Goal: Task Accomplishment & Management: Use online tool/utility

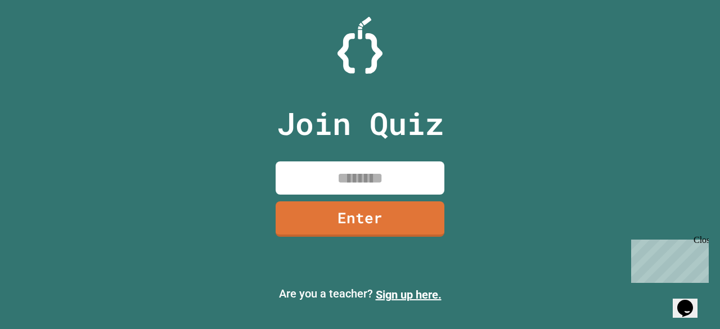
click at [402, 173] on input at bounding box center [360, 178] width 169 height 33
type input "********"
click at [361, 205] on link "Enter" at bounding box center [360, 218] width 169 height 35
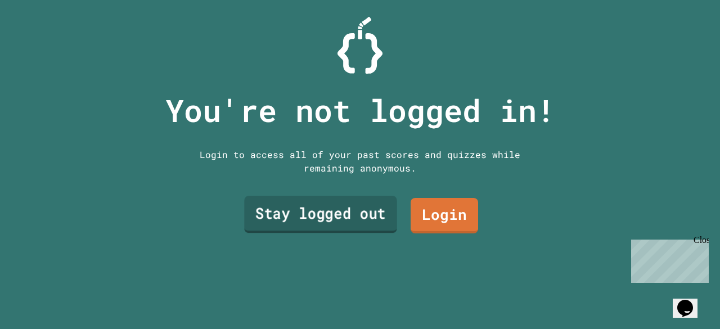
click at [338, 196] on link "Stay logged out" at bounding box center [320, 214] width 153 height 37
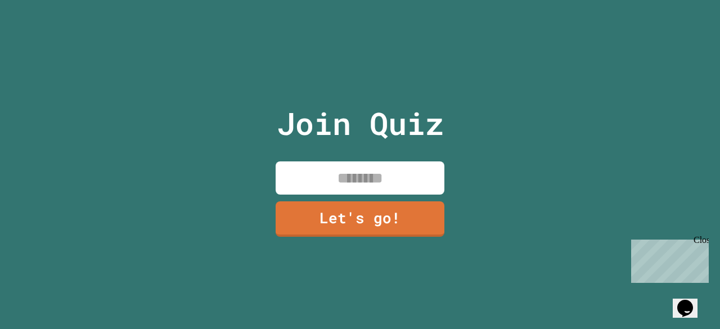
click at [356, 173] on input at bounding box center [360, 178] width 169 height 33
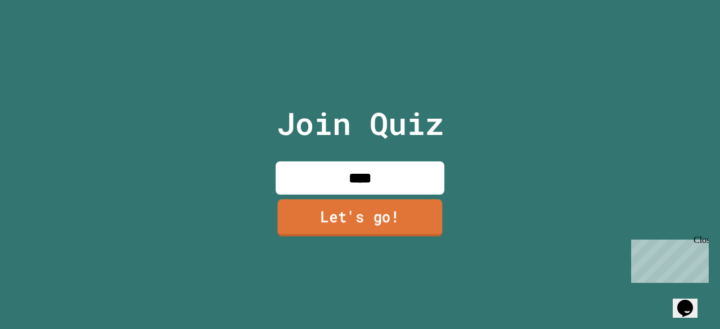
click at [386, 187] on input "****" at bounding box center [360, 178] width 169 height 33
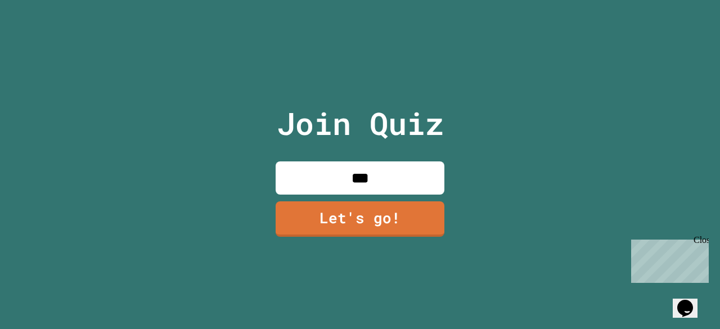
type input "****"
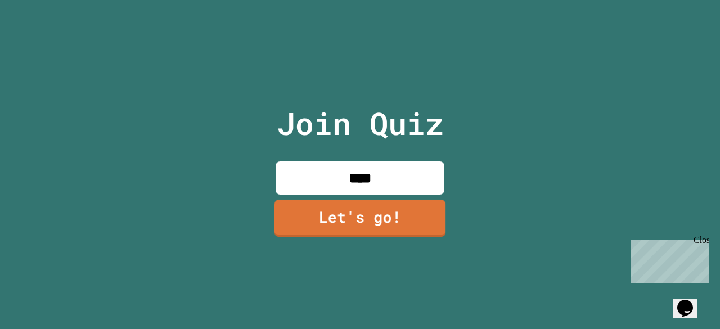
click at [342, 216] on link "Let's go!" at bounding box center [361, 218] width 172 height 37
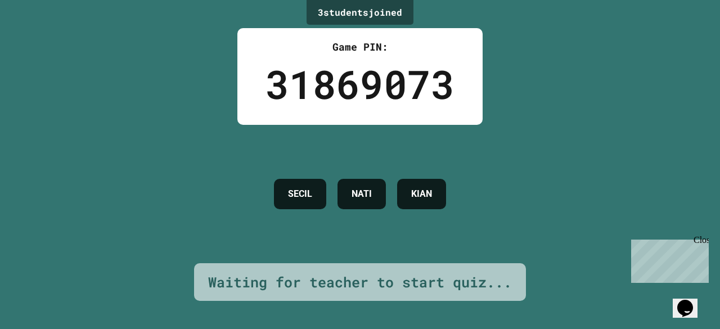
click at [705, 242] on div "Close" at bounding box center [701, 242] width 14 height 14
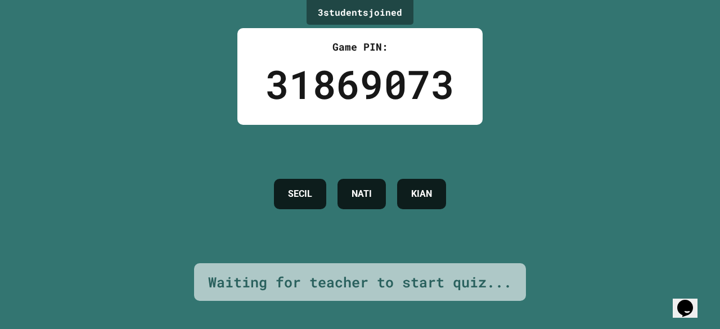
click at [391, 94] on div "31869073" at bounding box center [360, 84] width 189 height 59
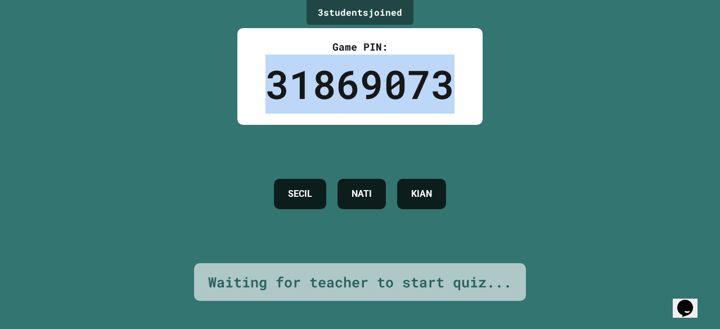
click at [391, 94] on div "31869073" at bounding box center [360, 84] width 189 height 59
drag, startPoint x: 391, startPoint y: 94, endPoint x: 258, endPoint y: 131, distance: 137.9
click at [258, 131] on div "3 student s joined Game PIN: 31869073 SECIL NATI KIAN Waiting for teacher to st…" at bounding box center [360, 164] width 720 height 329
click at [268, 131] on div "SECIL NATI KIAN" at bounding box center [359, 194] width 183 height 138
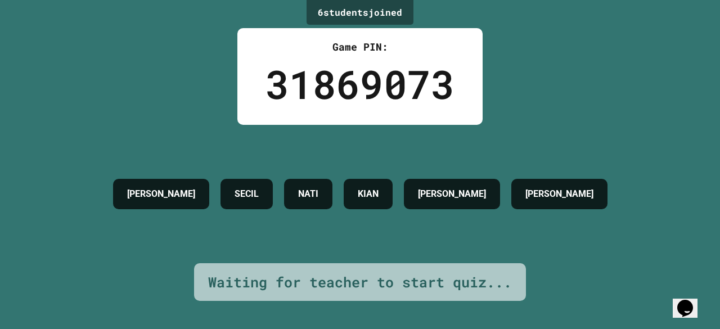
click at [330, 98] on div "31869073" at bounding box center [360, 84] width 189 height 59
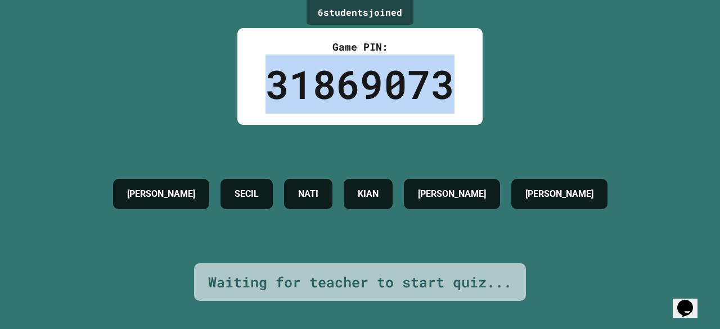
click at [330, 98] on div "31869073" at bounding box center [360, 84] width 189 height 59
click at [222, 91] on div "6 student s joined Game PIN: 31869073 [PERSON_NAME] [PERSON_NAME] [PERSON_NAME]…" at bounding box center [360, 164] width 720 height 329
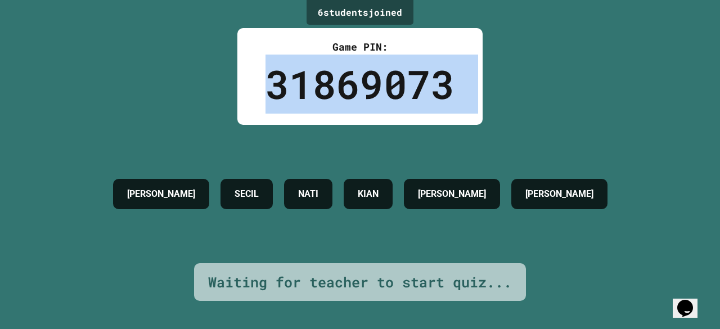
click at [222, 91] on div "6 student s joined Game PIN: 31869073 [PERSON_NAME] [PERSON_NAME] [PERSON_NAME]…" at bounding box center [360, 164] width 720 height 329
drag, startPoint x: 222, startPoint y: 91, endPoint x: 369, endPoint y: 21, distance: 161.9
click at [369, 21] on div "6 student s joined Game PIN: 31869073 [PERSON_NAME] [PERSON_NAME] [PERSON_NAME]…" at bounding box center [360, 164] width 720 height 329
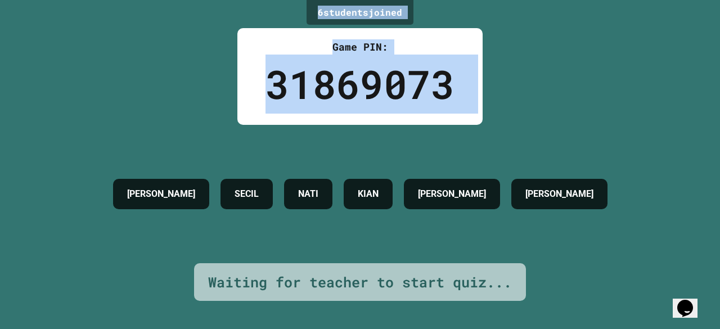
click at [369, 21] on div "6 student s joined" at bounding box center [360, 12] width 107 height 25
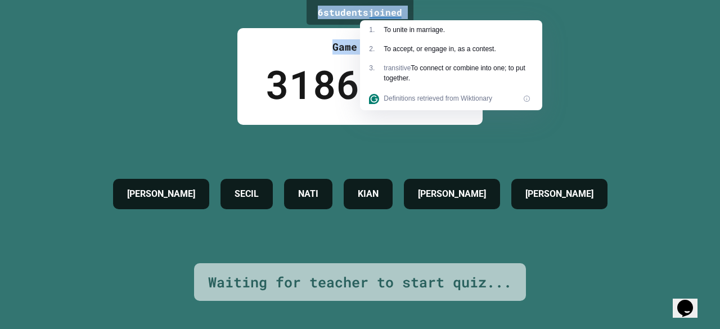
drag, startPoint x: 369, startPoint y: 21, endPoint x: 317, endPoint y: 25, distance: 51.4
click at [317, 25] on div "6 student s joined Game PIN: 31869073 [PERSON_NAME] [PERSON_NAME] [PERSON_NAME]…" at bounding box center [360, 164] width 720 height 329
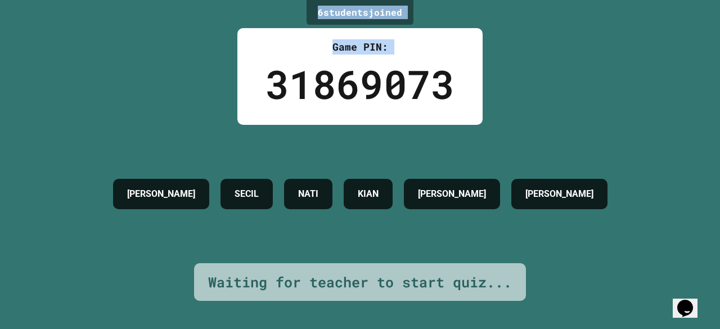
click at [317, 25] on div "6 student s joined Game PIN: 31869073 [PERSON_NAME] [PERSON_NAME] [PERSON_NAME]…" at bounding box center [360, 164] width 720 height 329
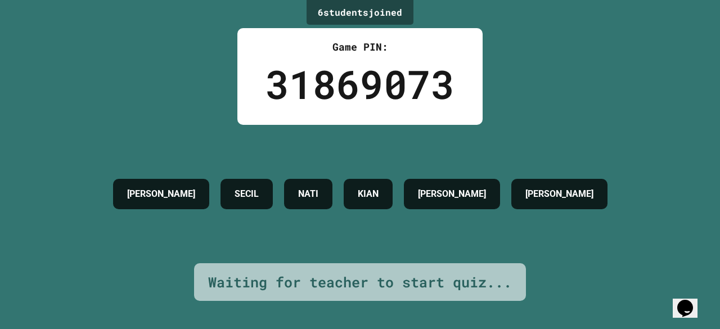
click at [326, 97] on div "31869073" at bounding box center [360, 84] width 189 height 59
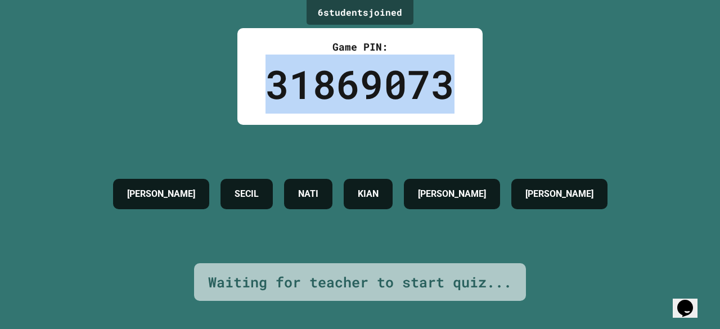
click at [326, 97] on div "31869073" at bounding box center [360, 84] width 189 height 59
click at [223, 113] on div "6 student s joined Game PIN: 31869073 [PERSON_NAME] [PERSON_NAME] [PERSON_NAME]…" at bounding box center [360, 164] width 720 height 329
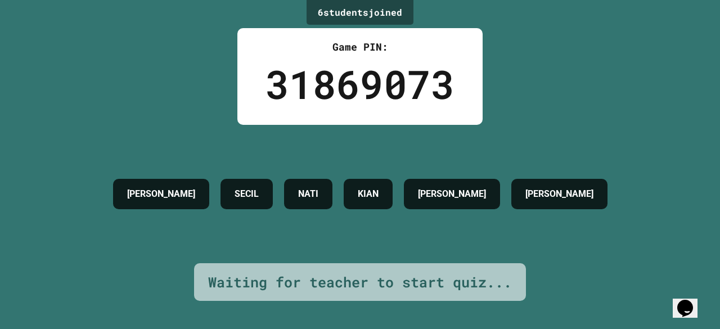
click at [225, 113] on div "6 student s joined Game PIN: 31869073 [PERSON_NAME] [PERSON_NAME] [PERSON_NAME]…" at bounding box center [360, 164] width 720 height 329
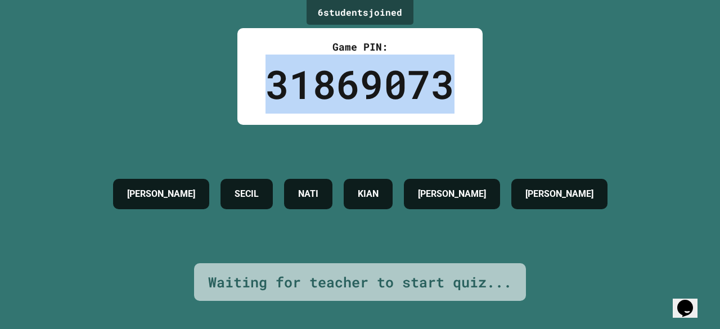
click at [225, 113] on div "6 student s joined Game PIN: 31869073 [PERSON_NAME] [PERSON_NAME] [PERSON_NAME]…" at bounding box center [360, 164] width 720 height 329
click at [304, 102] on div "31869073" at bounding box center [360, 84] width 189 height 59
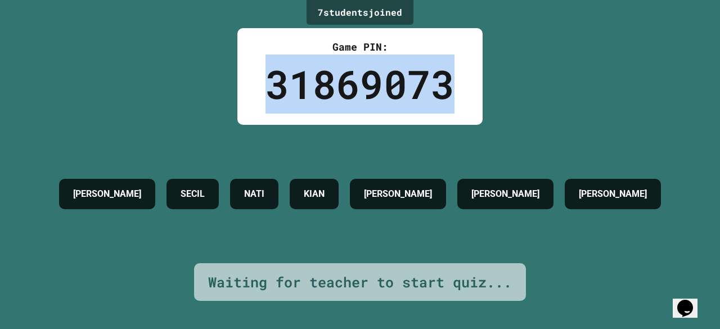
click at [304, 102] on div "31869073" at bounding box center [360, 84] width 189 height 59
click at [358, 89] on div "31869073" at bounding box center [360, 84] width 189 height 59
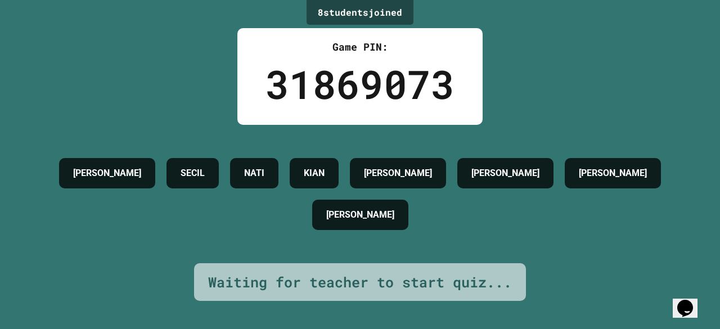
drag, startPoint x: 352, startPoint y: 89, endPoint x: 341, endPoint y: 88, distance: 11.9
click at [341, 88] on div "31869073" at bounding box center [360, 84] width 189 height 59
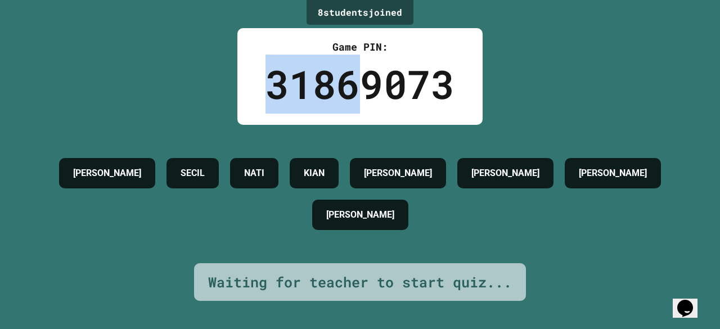
drag, startPoint x: 265, startPoint y: 77, endPoint x: 351, endPoint y: 88, distance: 87.4
click at [351, 88] on div "31869073" at bounding box center [360, 84] width 189 height 59
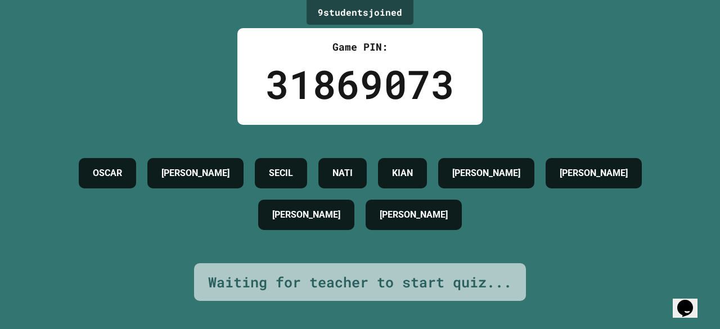
click at [353, 169] on h4 "NATI" at bounding box center [343, 174] width 20 height 14
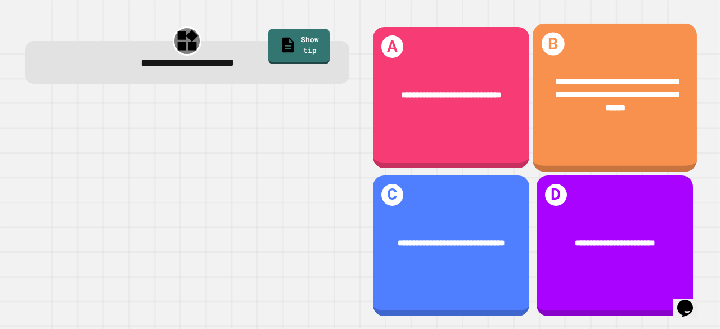
click at [616, 106] on span "**********" at bounding box center [617, 95] width 123 height 34
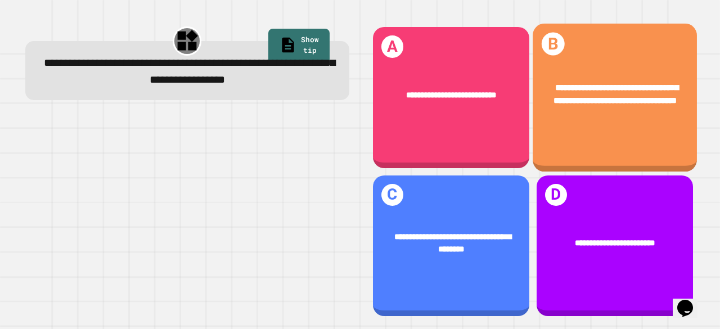
click at [634, 68] on div "**********" at bounding box center [615, 94] width 164 height 61
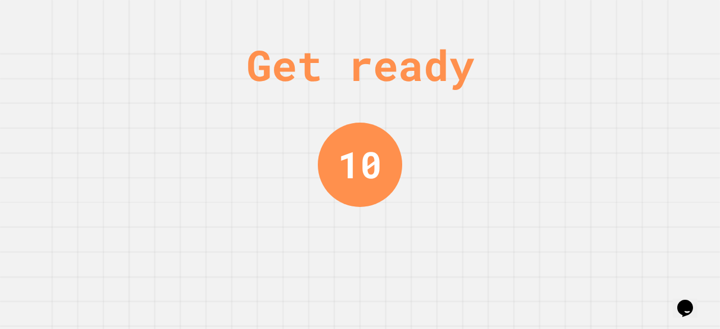
click at [348, 172] on div "10" at bounding box center [360, 164] width 44 height 55
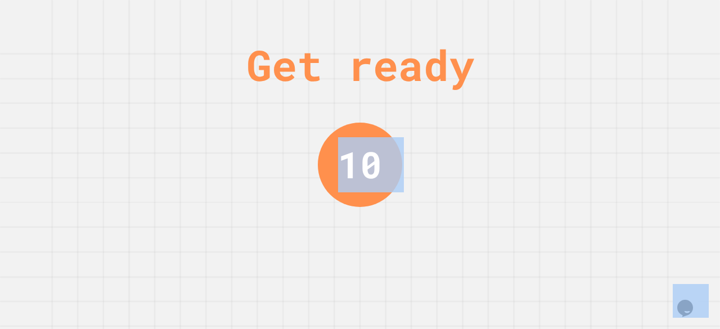
click at [348, 172] on div "10" at bounding box center [360, 164] width 44 height 55
click at [377, 176] on div "9" at bounding box center [360, 165] width 84 height 84
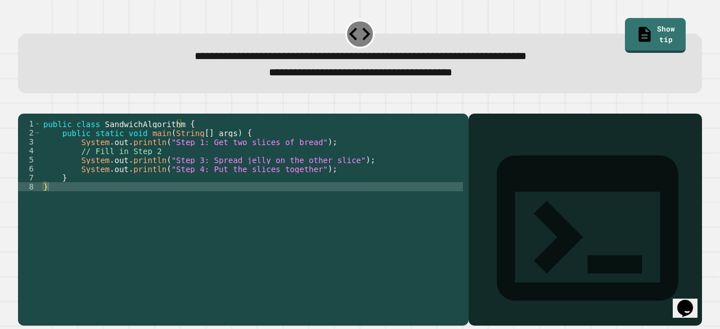
click at [397, 75] on span "**********" at bounding box center [360, 73] width 183 height 11
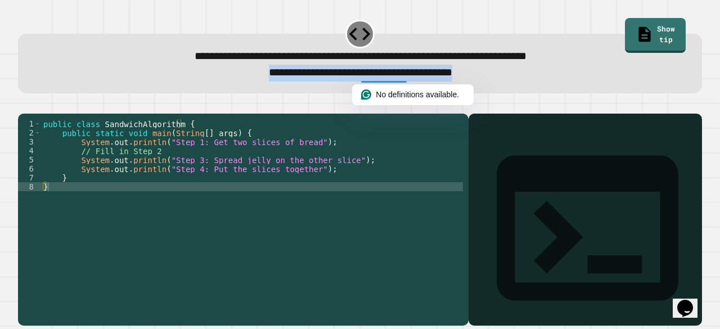
click at [397, 75] on span "**********" at bounding box center [360, 73] width 183 height 11
copy div "**********"
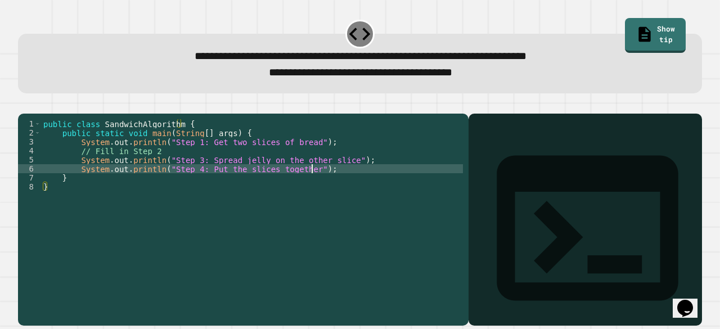
click at [335, 181] on div "public class SandwichAlgorithm { public static void main ( String [ ] args ) { …" at bounding box center [252, 204] width 422 height 171
type textarea "**********"
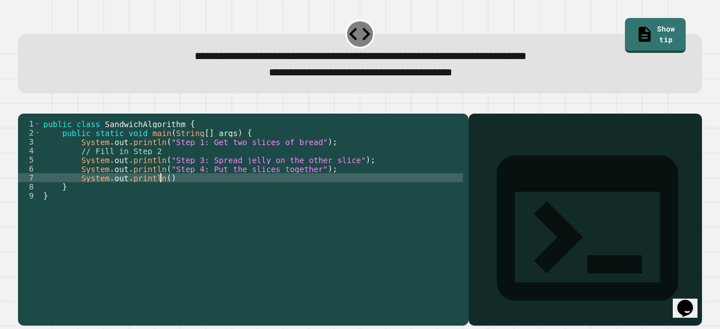
scroll to position [0, 7]
paste textarea "Cursor at row 8"
paste textarea "Cursor at row 7"
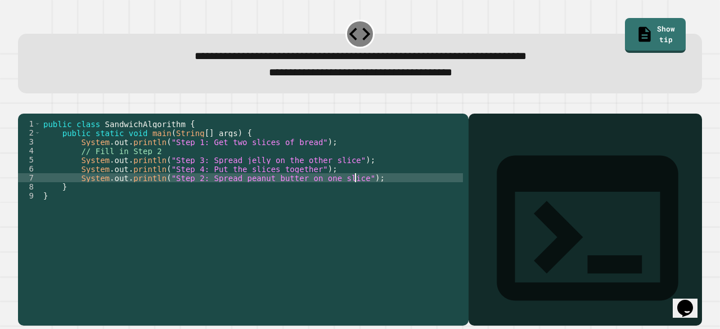
click at [24, 105] on icon "button" at bounding box center [24, 105] width 0 height 0
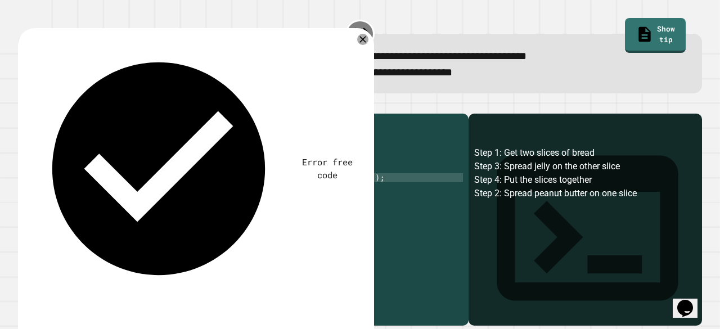
click at [343, 195] on div "public class SandwichAlgorithm { public static void main ( String [ ] args ) { …" at bounding box center [252, 204] width 422 height 171
click at [188, 195] on div "public class SandwichAlgorithm { public static void main ( String [ ] args ) { …" at bounding box center [252, 204] width 422 height 171
drag, startPoint x: 373, startPoint y: 200, endPoint x: 209, endPoint y: 171, distance: 165.9
click at [209, 171] on div "public class SandwichAlgorithm { public static void main ( String [ ] args ) { …" at bounding box center [252, 204] width 422 height 171
click at [243, 187] on div "public class SandwichAlgorithm { public static void main ( String [ ] args ) { …" at bounding box center [252, 195] width 422 height 153
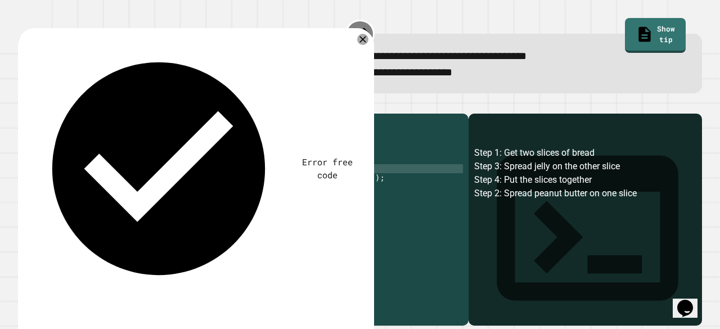
scroll to position [0, 19]
click at [357, 193] on div "public class SandwichAlgorithm { public static void main ( String [ ] args ) { …" at bounding box center [252, 204] width 422 height 171
click at [328, 165] on div "public class SandwichAlgorithm { public static void main ( String [ ] args ) { …" at bounding box center [252, 204] width 422 height 171
type textarea "**********"
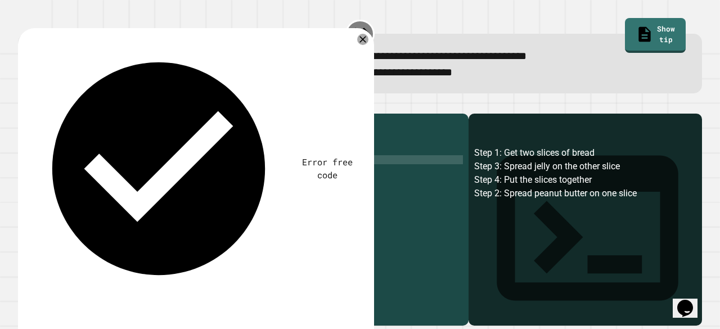
paste textarea "**********"
type textarea "**********"
click at [24, 105] on icon "button" at bounding box center [24, 105] width 0 height 0
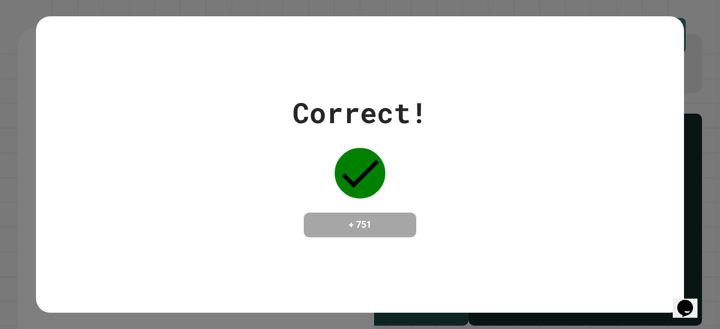
click at [363, 92] on div "Correct!" at bounding box center [360, 113] width 135 height 42
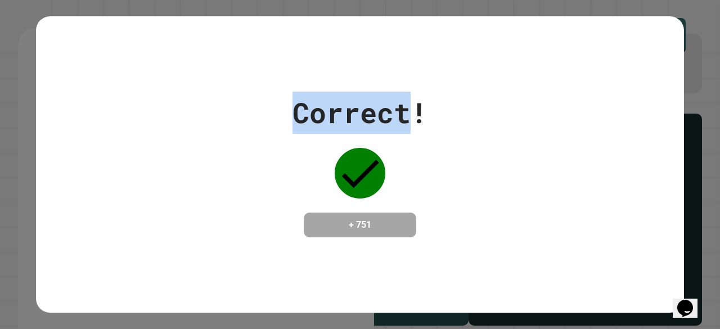
click at [363, 92] on div "Correct!" at bounding box center [360, 113] width 135 height 42
click at [240, 92] on div "Correct! + 751" at bounding box center [360, 165] width 648 height 146
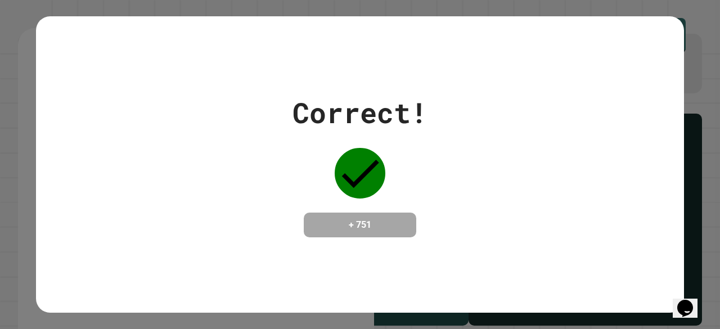
click at [287, 93] on div "Correct! + 751" at bounding box center [360, 165] width 648 height 146
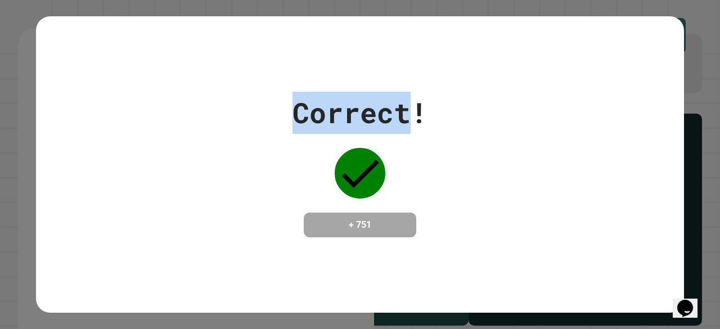
click at [287, 93] on div "Correct! + 751" at bounding box center [360, 165] width 648 height 146
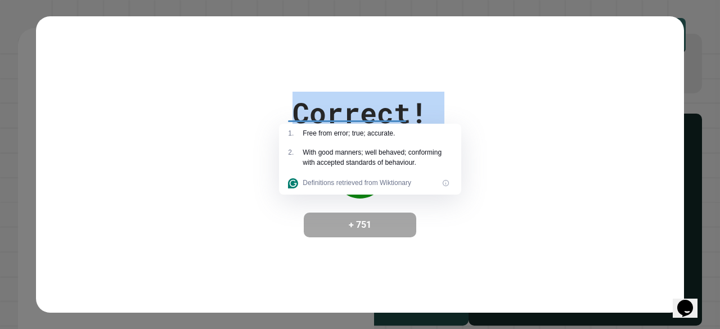
click at [287, 93] on div "Correct! + 751" at bounding box center [360, 165] width 648 height 146
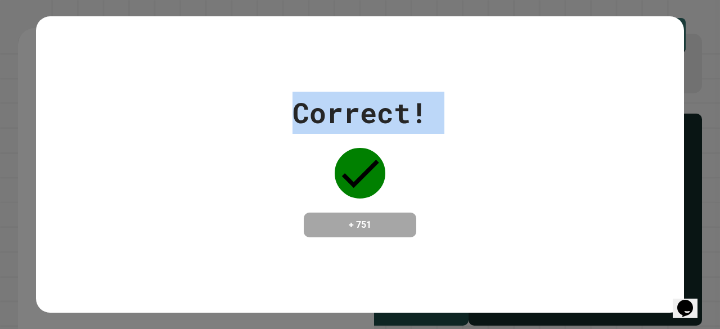
click at [222, 79] on div "Correct! + 751" at bounding box center [360, 164] width 648 height 297
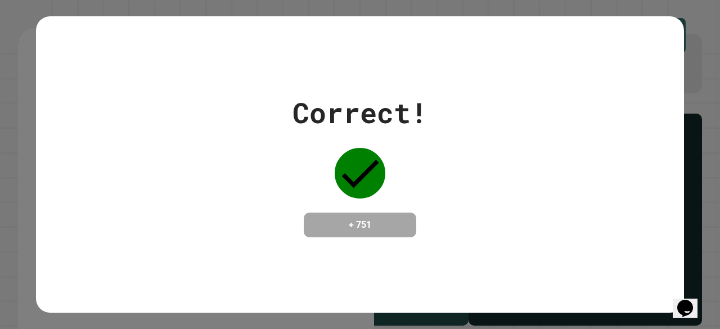
click at [375, 113] on div "Correct!" at bounding box center [360, 113] width 135 height 42
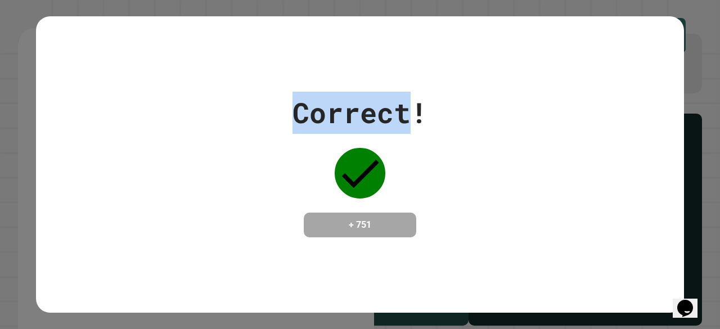
click at [375, 113] on div "Correct!" at bounding box center [360, 113] width 135 height 42
click at [465, 113] on div "Correct! + 751" at bounding box center [360, 165] width 648 height 146
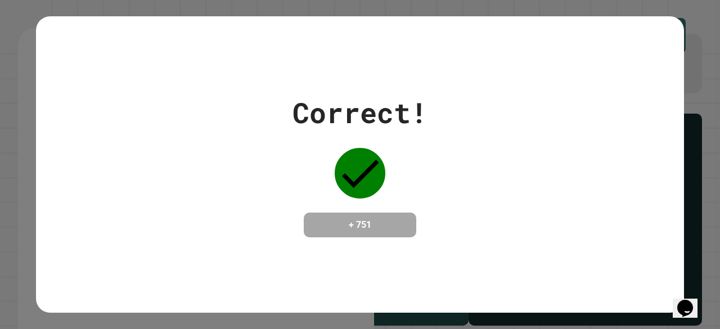
click at [465, 113] on div "Correct! + 751" at bounding box center [360, 165] width 648 height 146
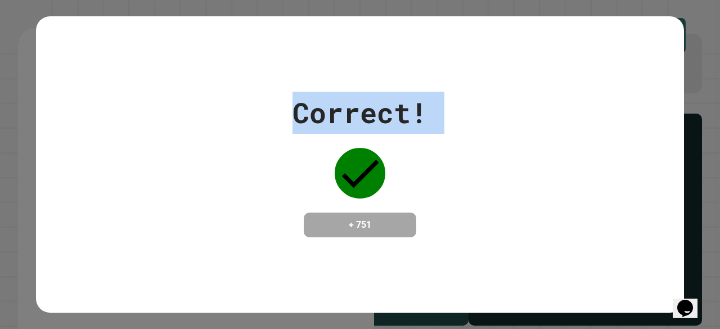
click at [465, 113] on div "Correct! + 751" at bounding box center [360, 165] width 648 height 146
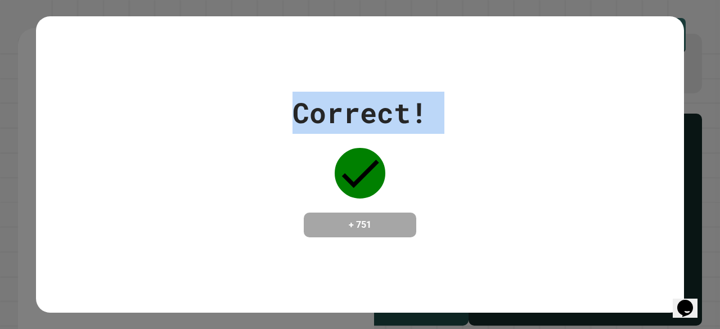
click at [465, 113] on div "Correct! + 751" at bounding box center [360, 165] width 648 height 146
click at [417, 64] on div "Correct! + 751" at bounding box center [360, 164] width 648 height 297
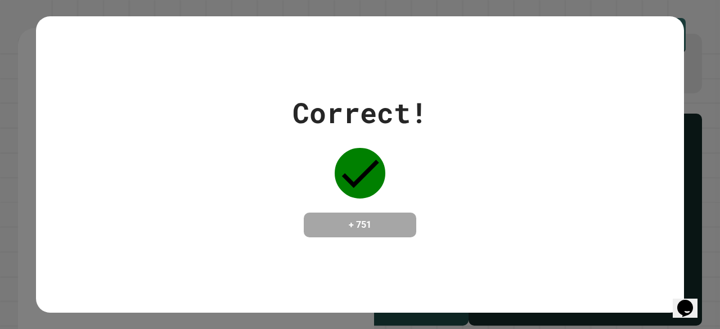
click at [416, 75] on div "Correct! + 751" at bounding box center [360, 164] width 648 height 297
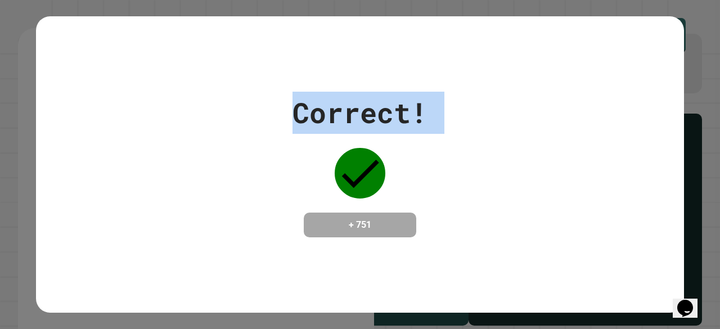
drag, startPoint x: 416, startPoint y: 75, endPoint x: 432, endPoint y: 79, distance: 16.2
click at [432, 79] on div "Correct! + 751" at bounding box center [360, 164] width 648 height 297
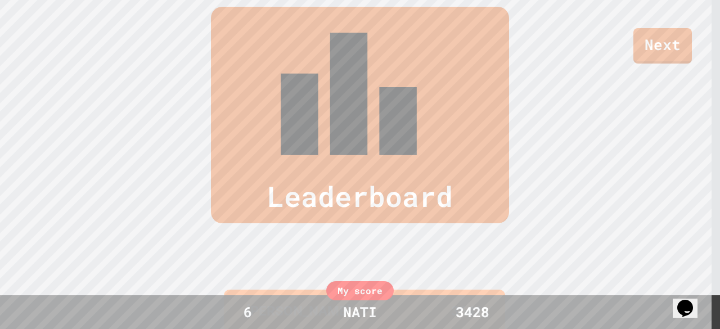
scroll to position [0, 0]
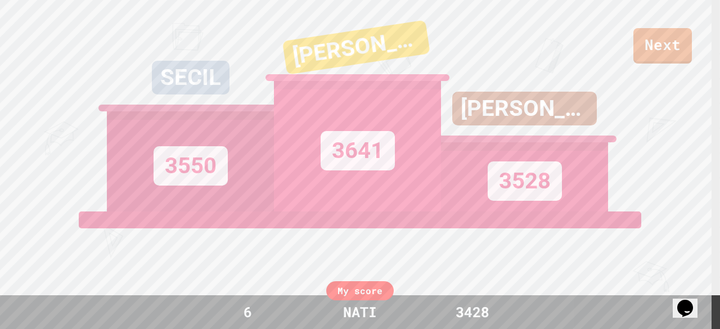
click at [525, 192] on div "3528" at bounding box center [525, 181] width 74 height 39
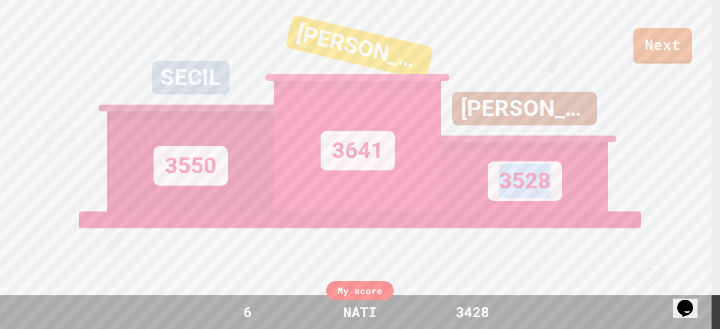
drag, startPoint x: 525, startPoint y: 192, endPoint x: 453, endPoint y: 174, distance: 74.8
click at [473, 177] on div "3528" at bounding box center [524, 176] width 167 height 69
click at [453, 174] on div "3528" at bounding box center [524, 176] width 167 height 69
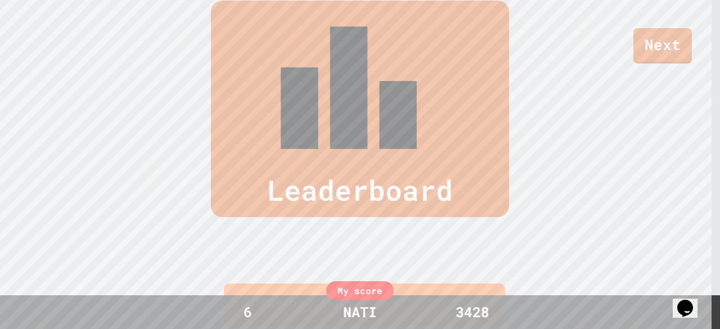
scroll to position [468, 0]
